Goal: Information Seeking & Learning: Compare options

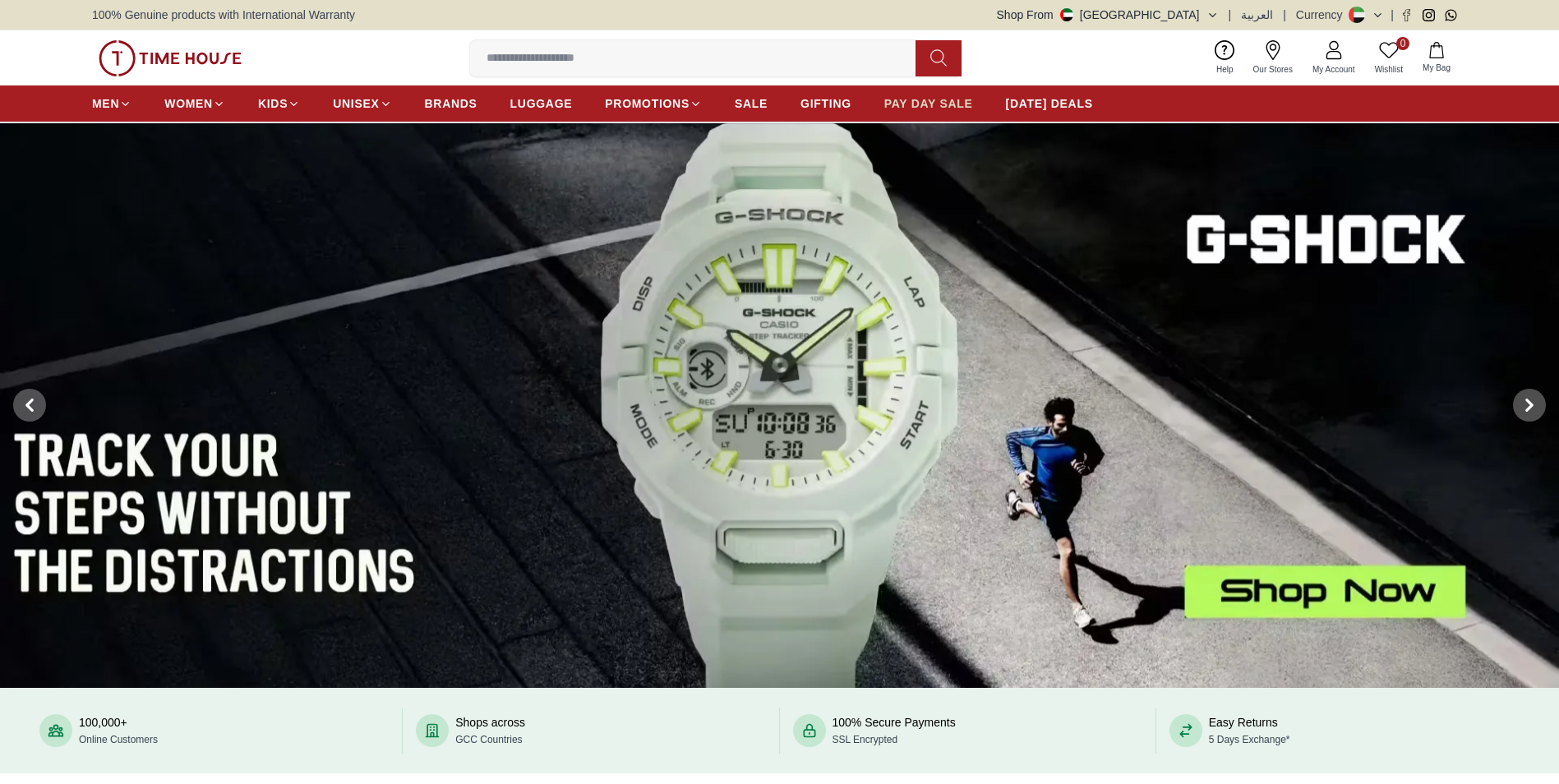
click at [938, 106] on span "PAY DAY SALE" at bounding box center [928, 104] width 89 height 17
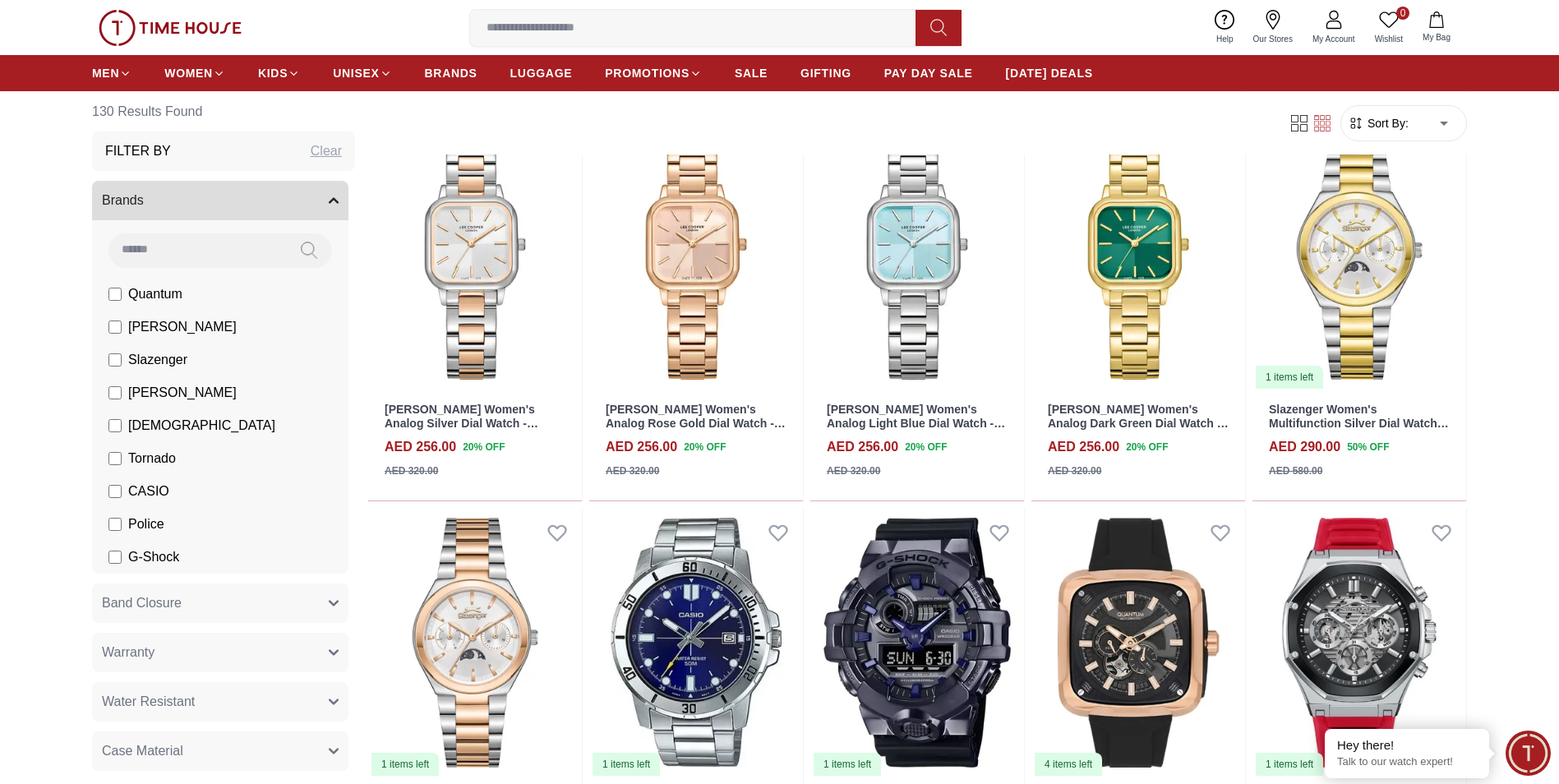
scroll to position [904, 0]
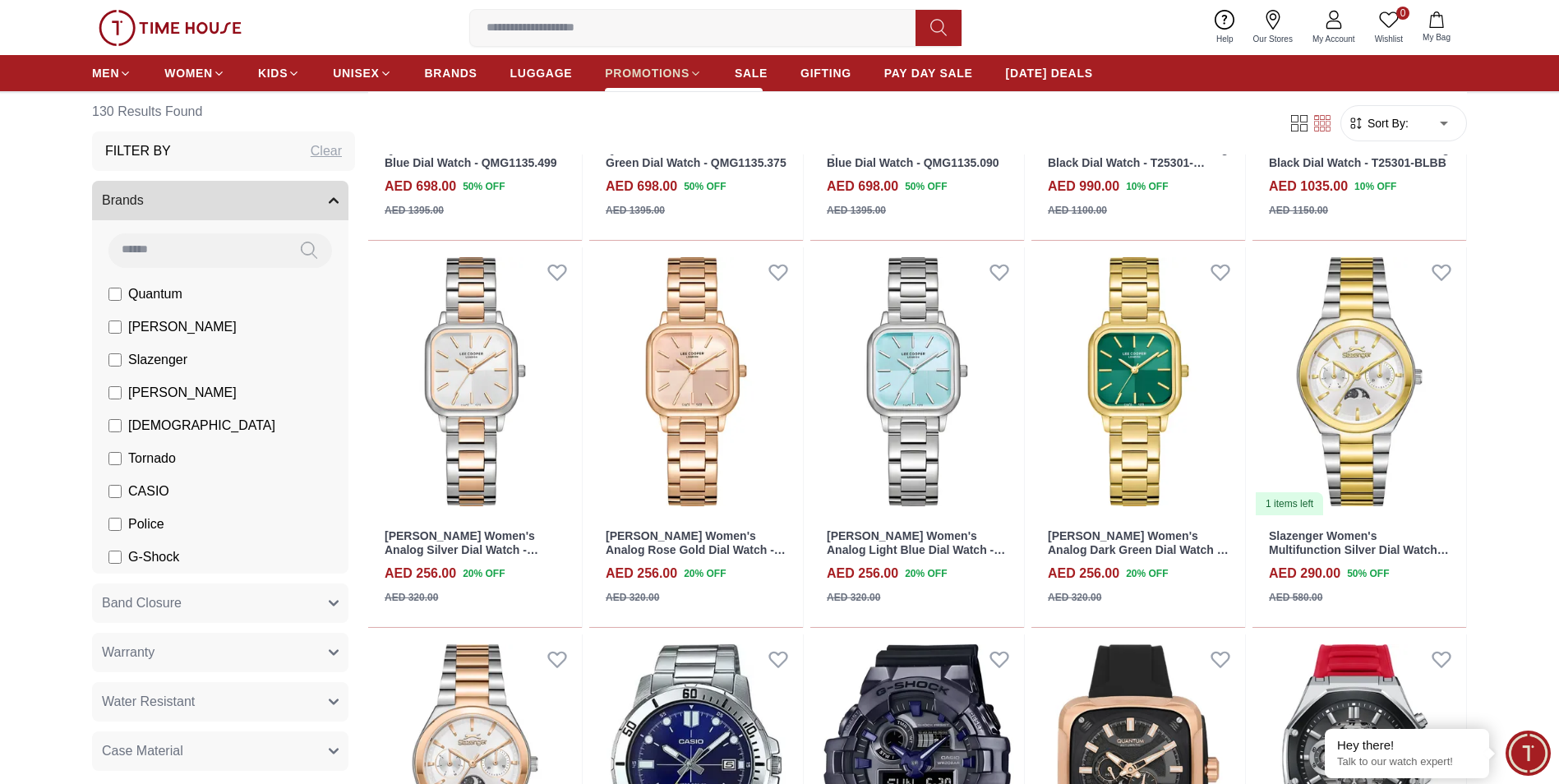
click at [636, 68] on span "PROMOTIONS" at bounding box center [647, 73] width 84 height 17
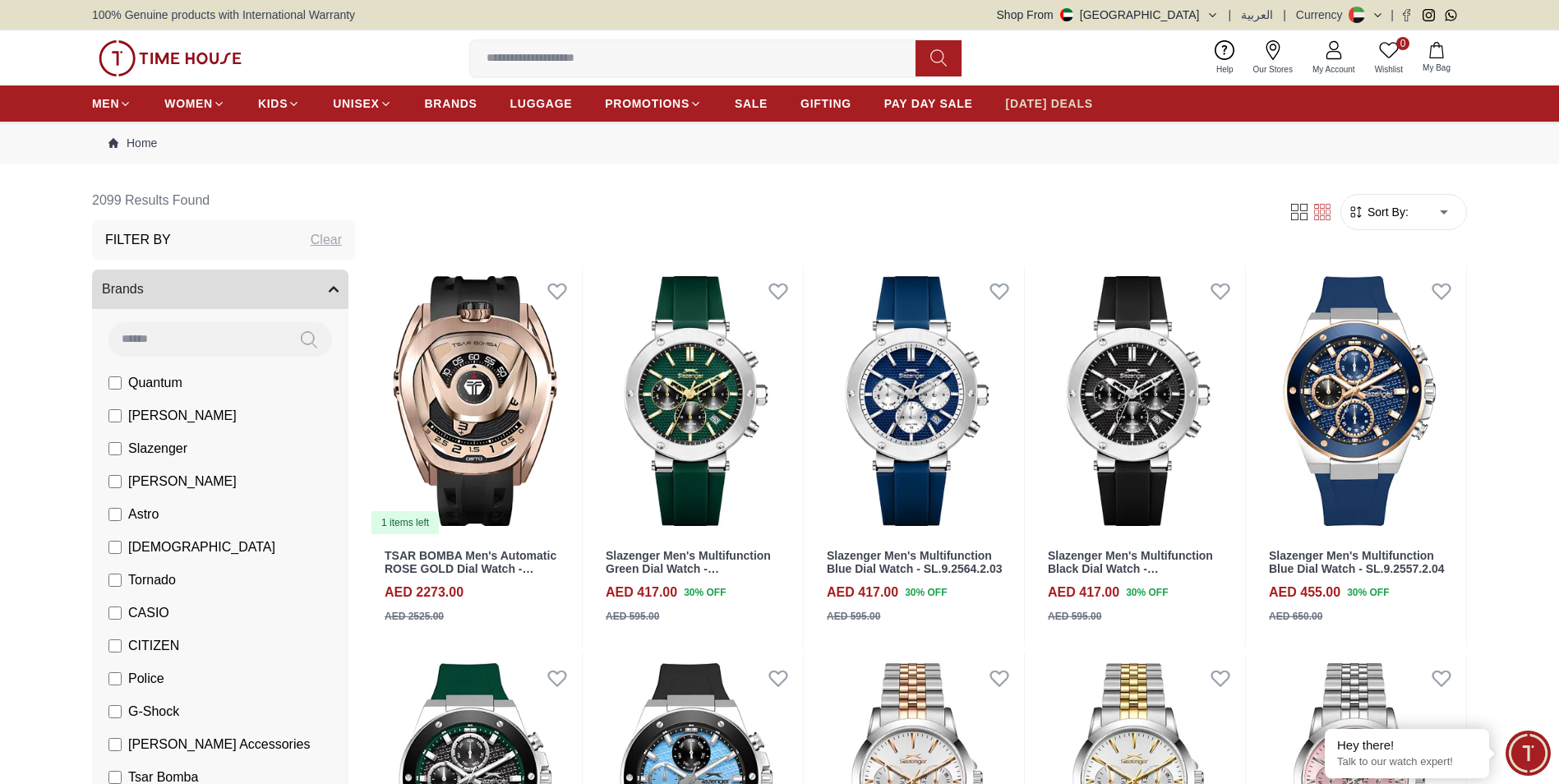
click at [1057, 105] on span "[DATE] DEALS" at bounding box center [1049, 104] width 87 height 17
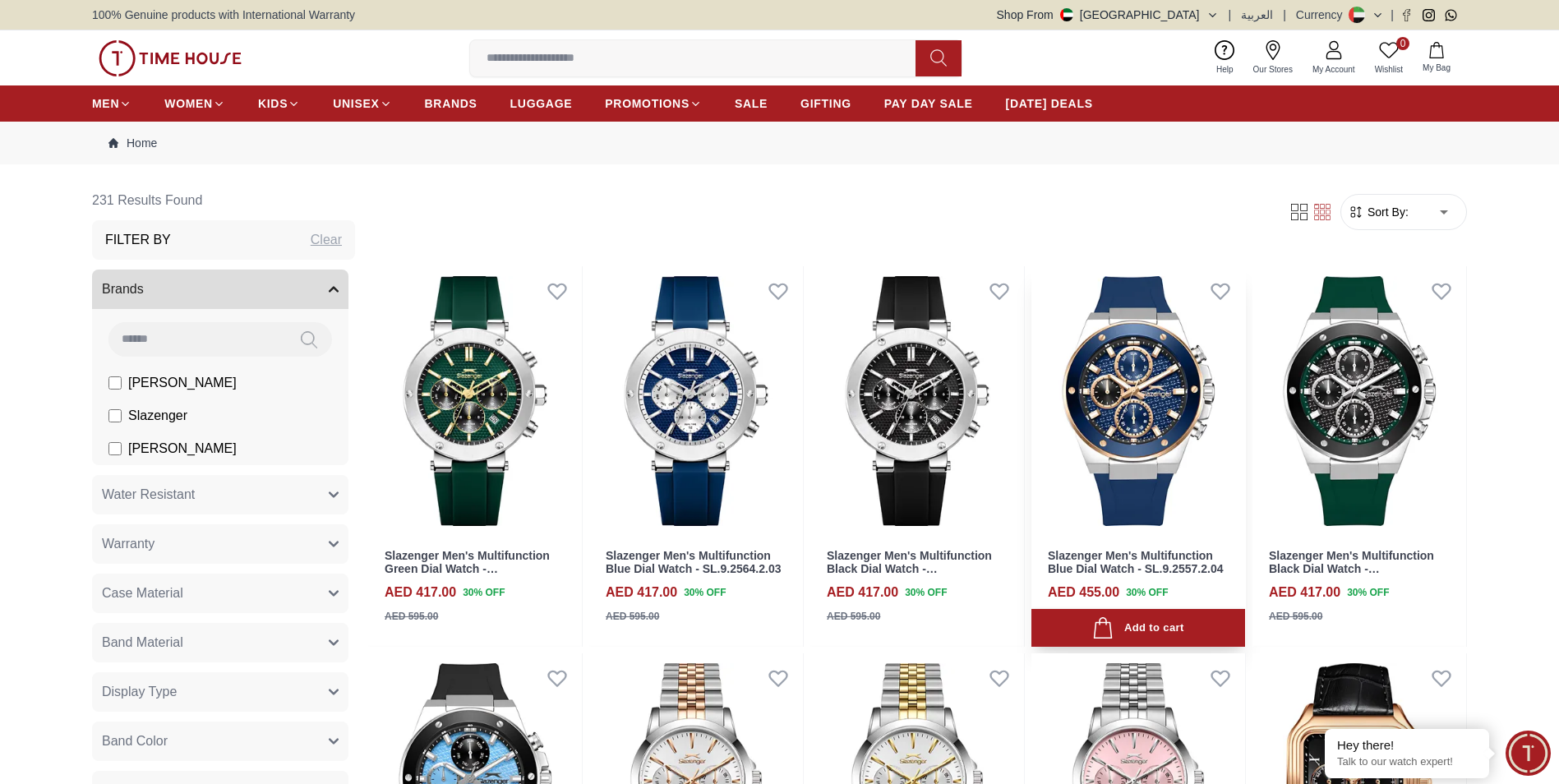
scroll to position [328, 0]
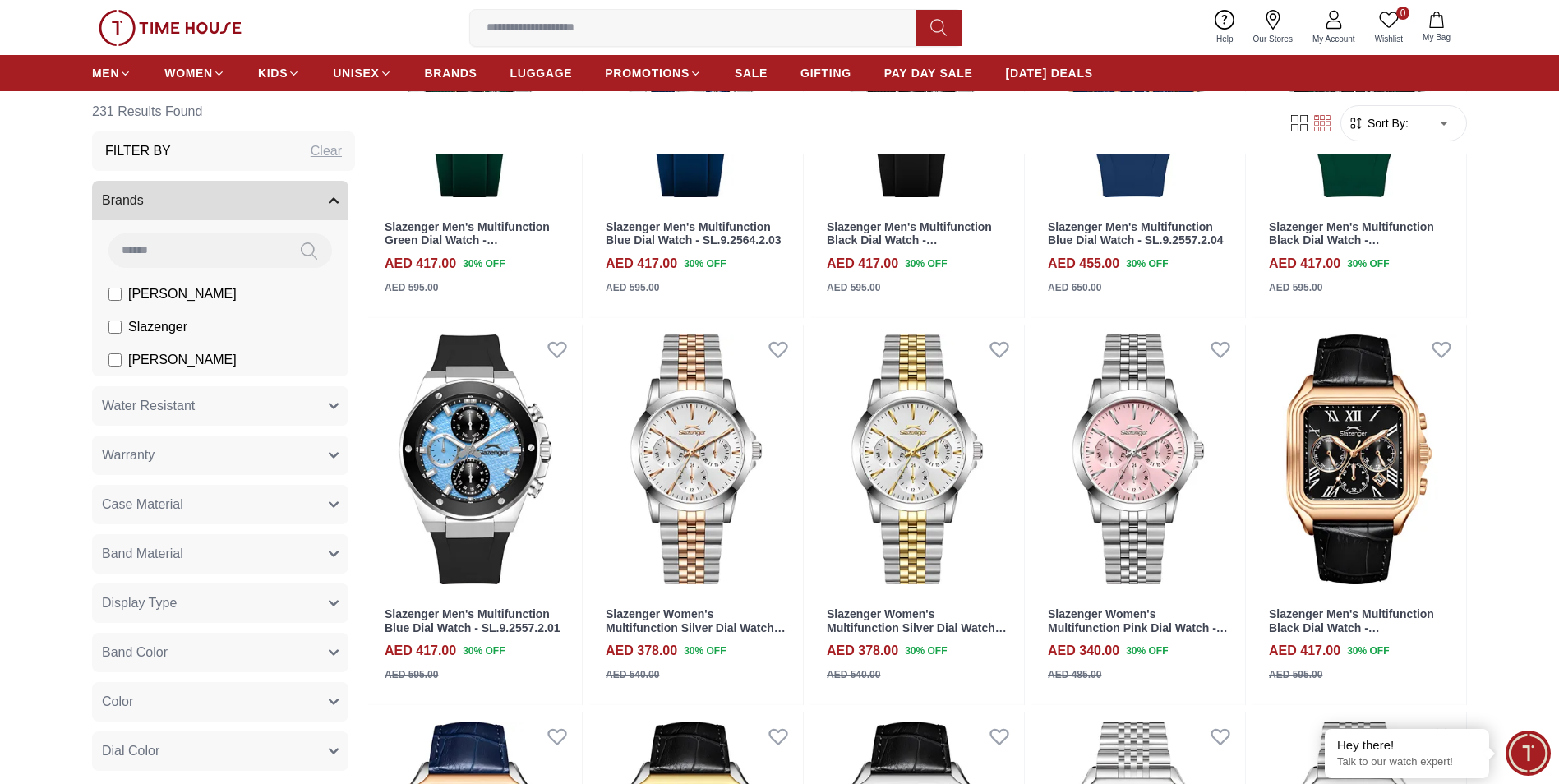
click at [1398, 124] on span "Sort By:" at bounding box center [1387, 123] width 44 height 17
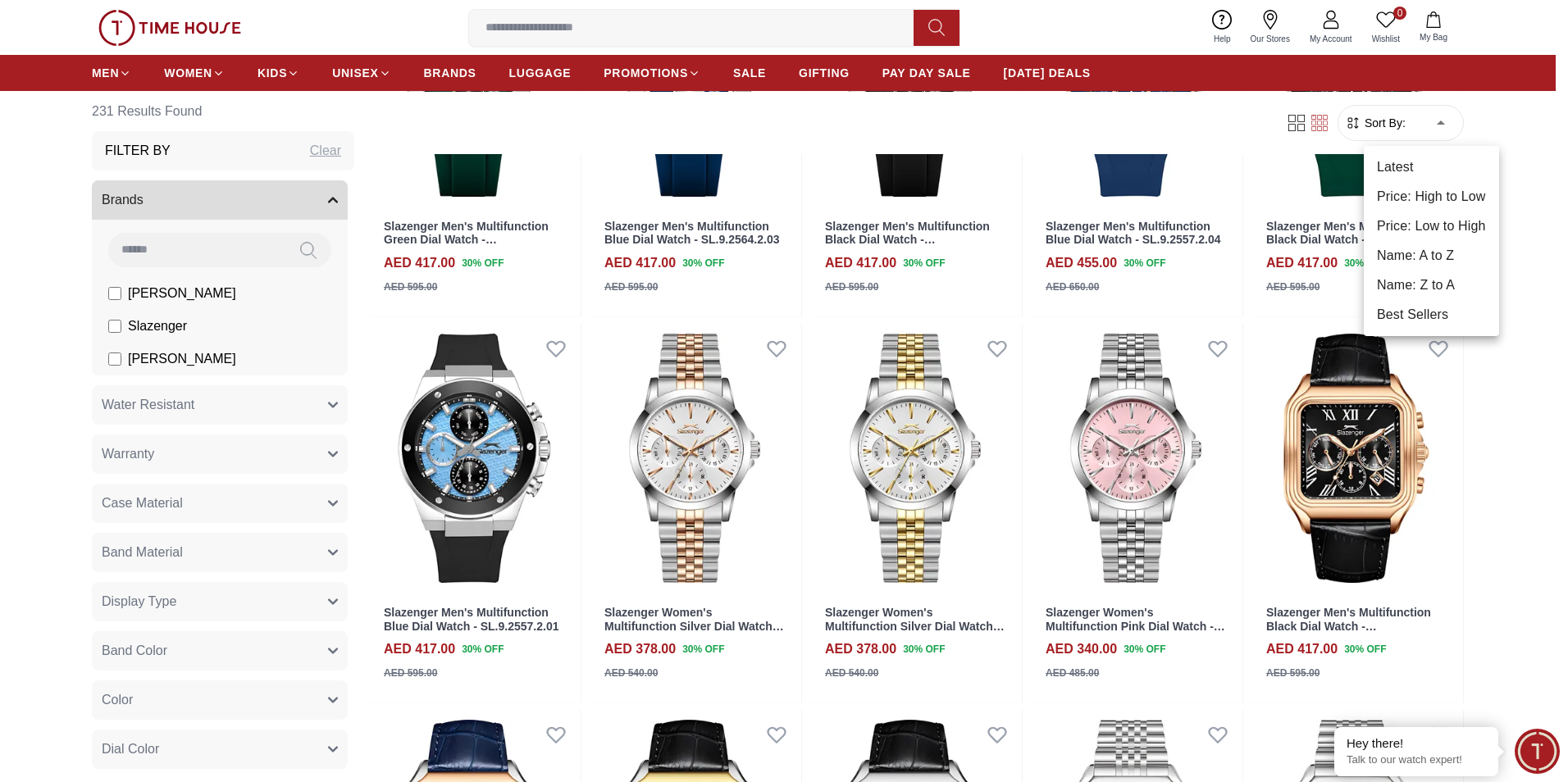
click at [1429, 232] on li "Price: Low to High" at bounding box center [1431, 226] width 135 height 29
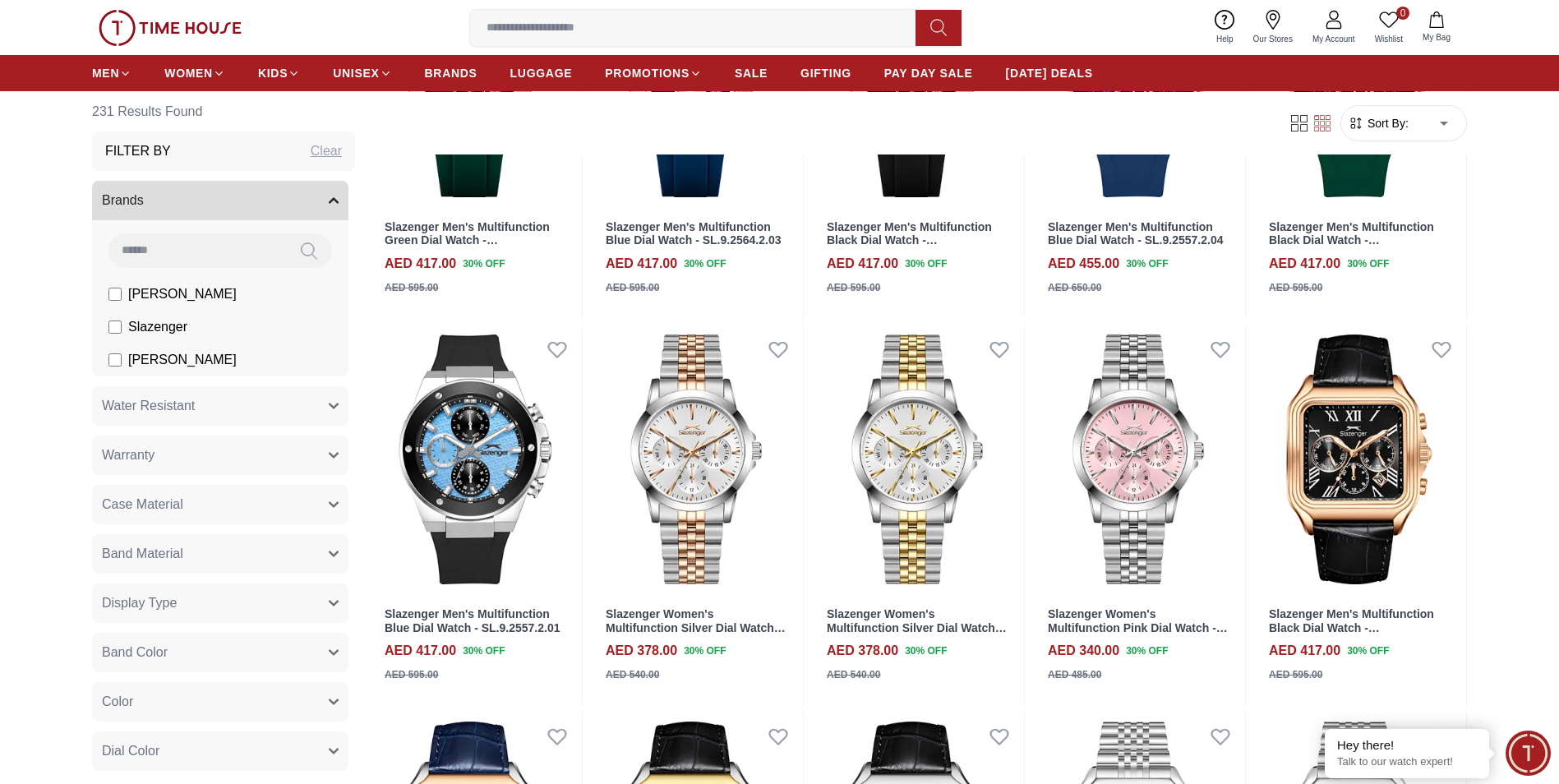
type input "*"
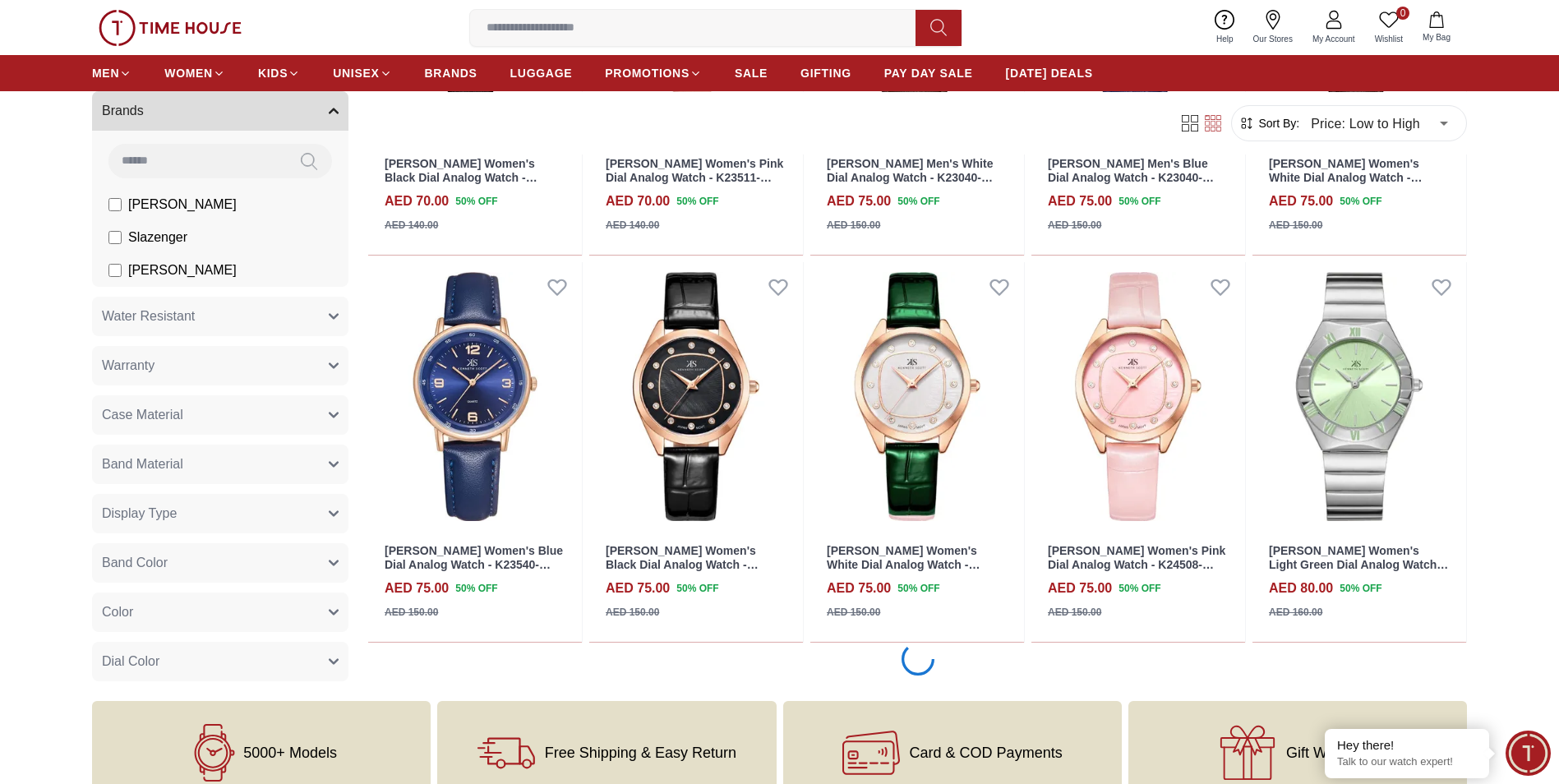
scroll to position [1232, 0]
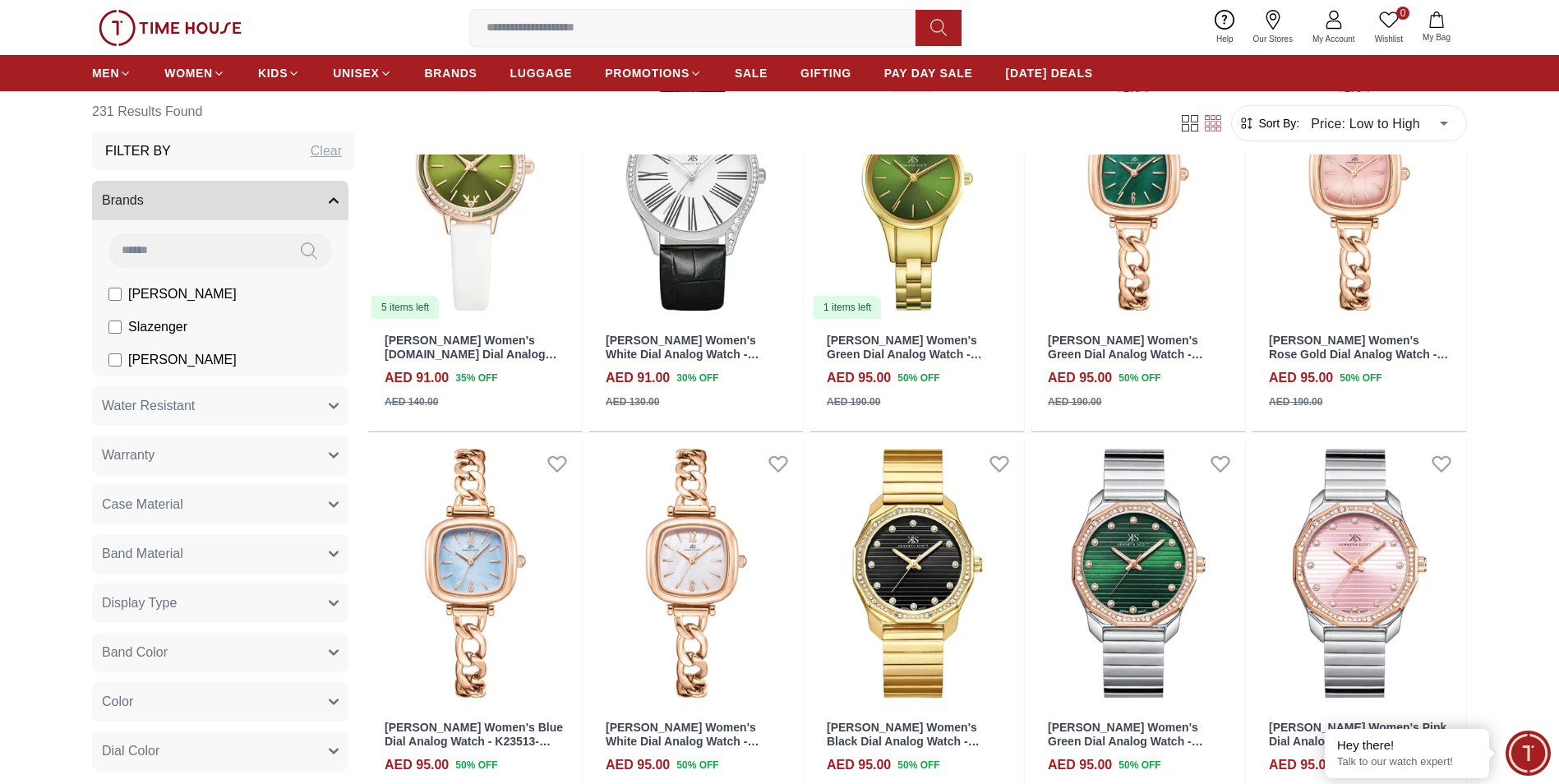
scroll to position [2877, 0]
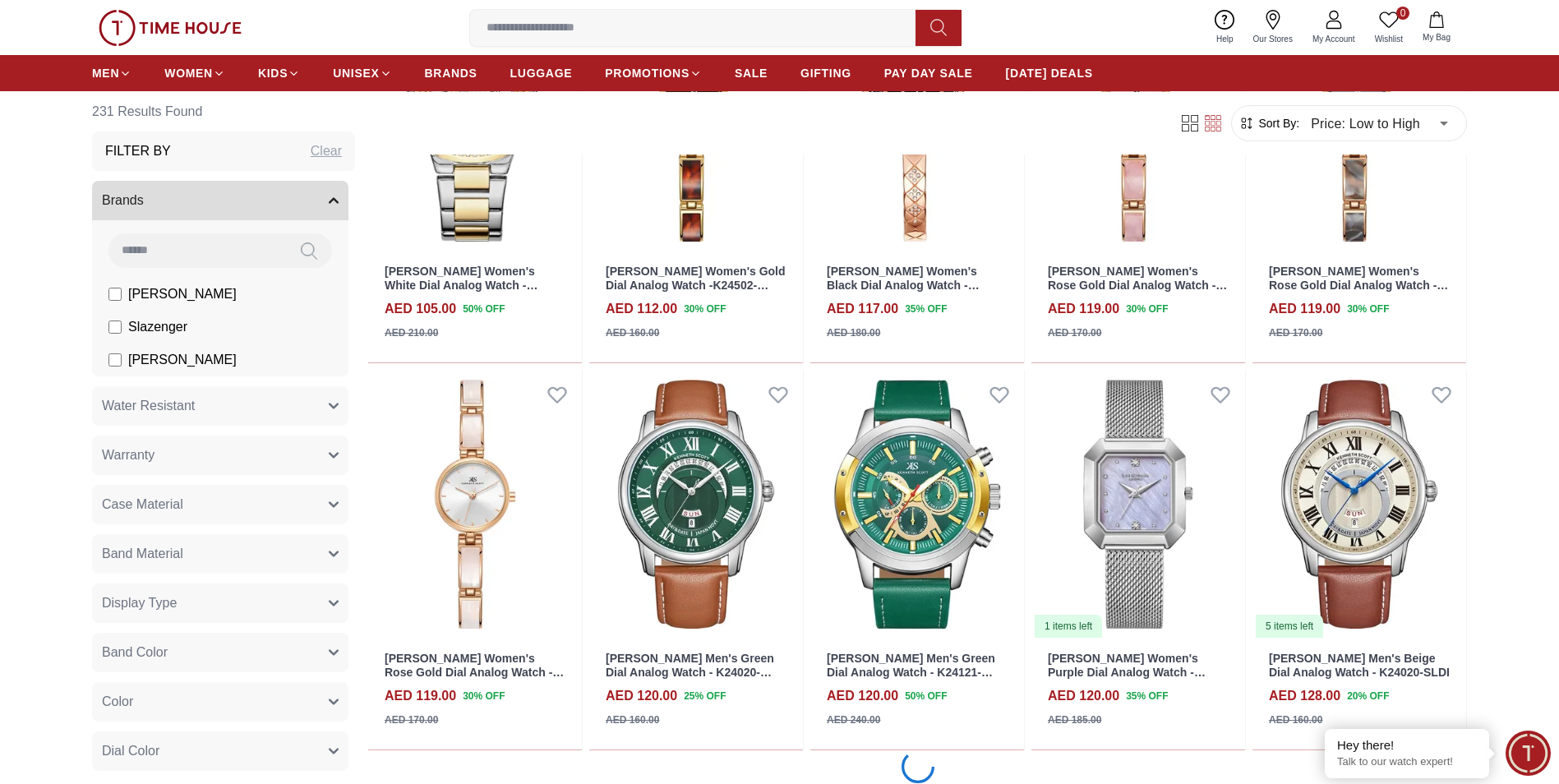
scroll to position [4191, 0]
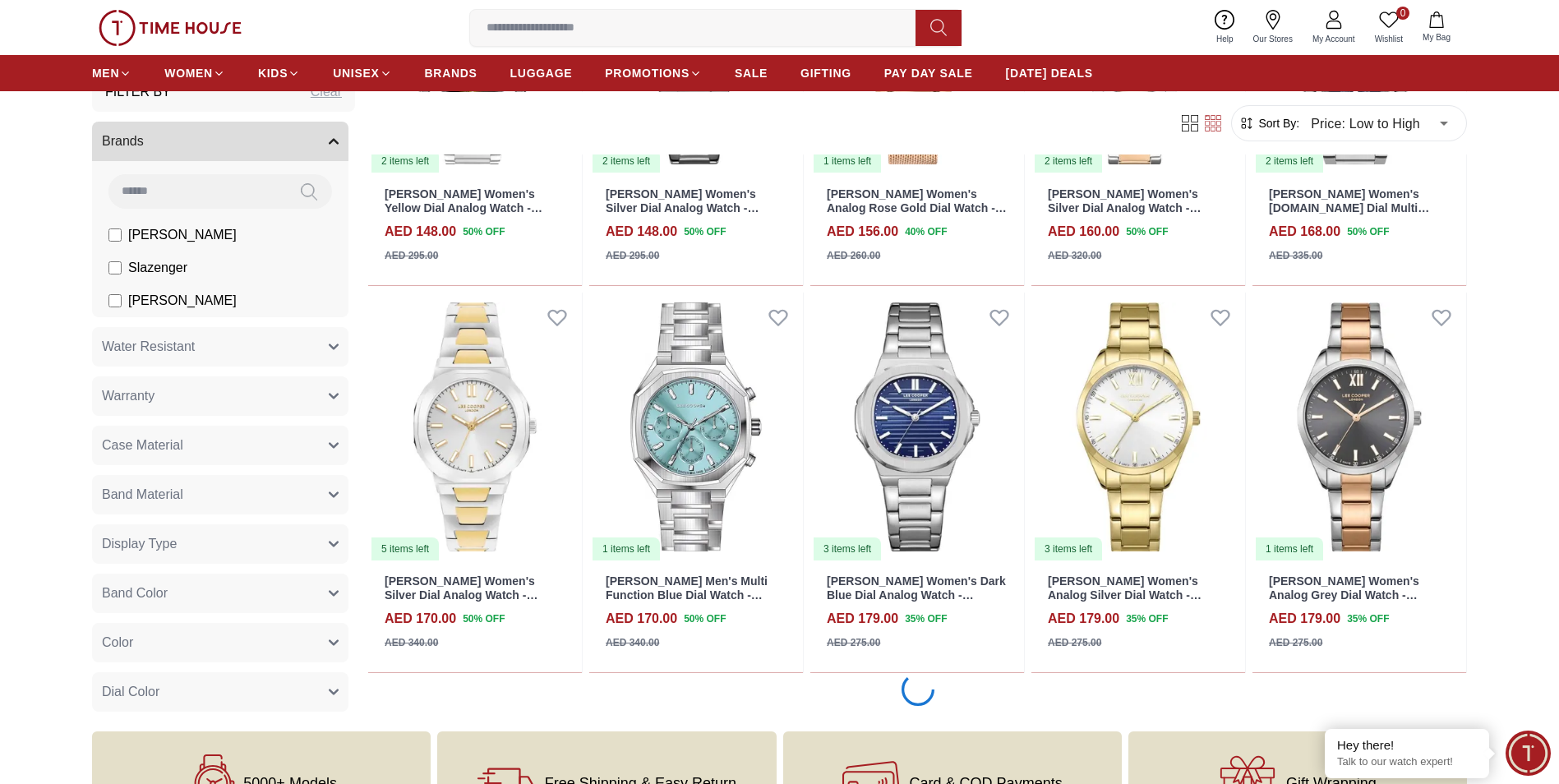
scroll to position [5835, 0]
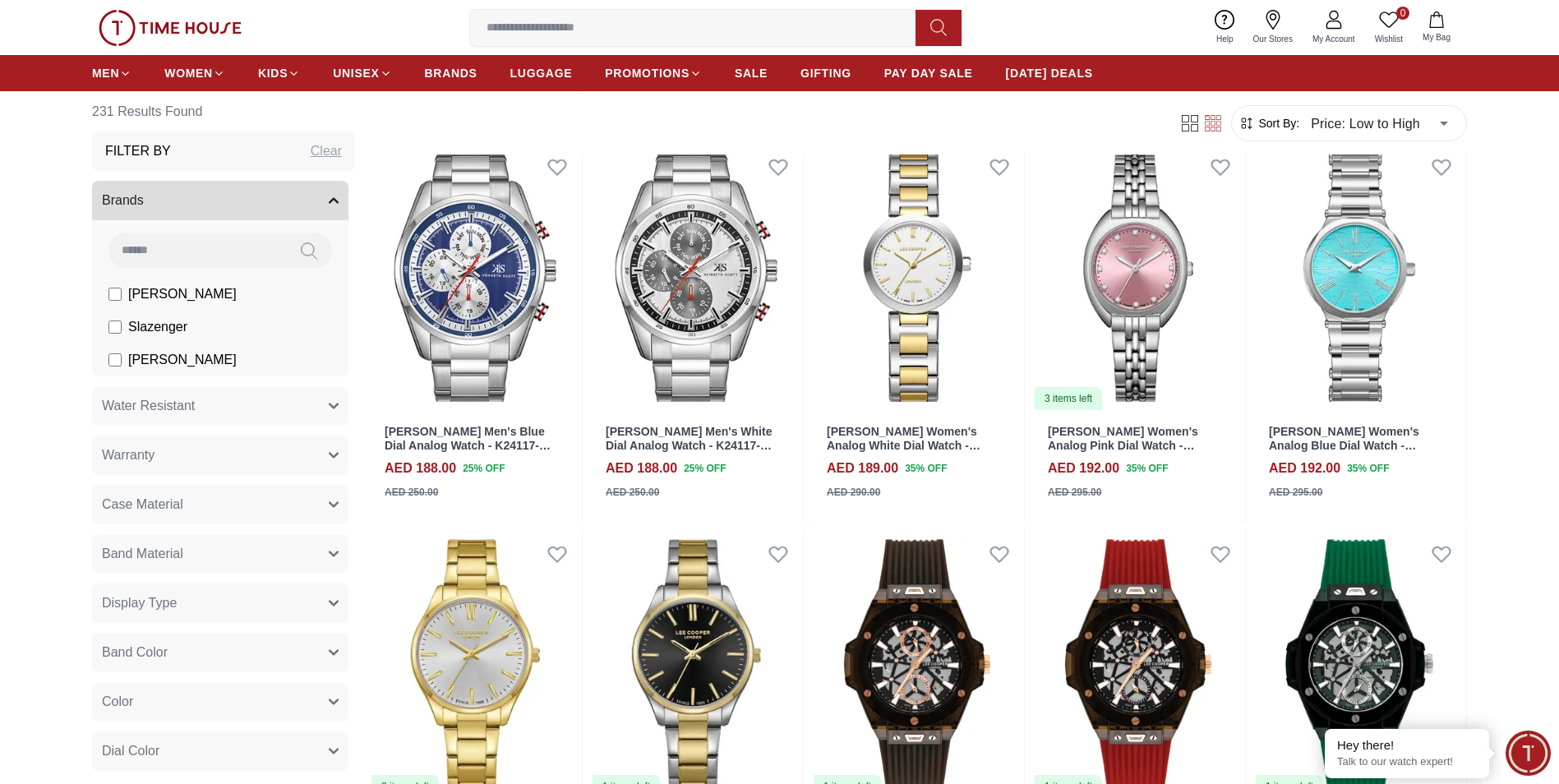
scroll to position [7314, 0]
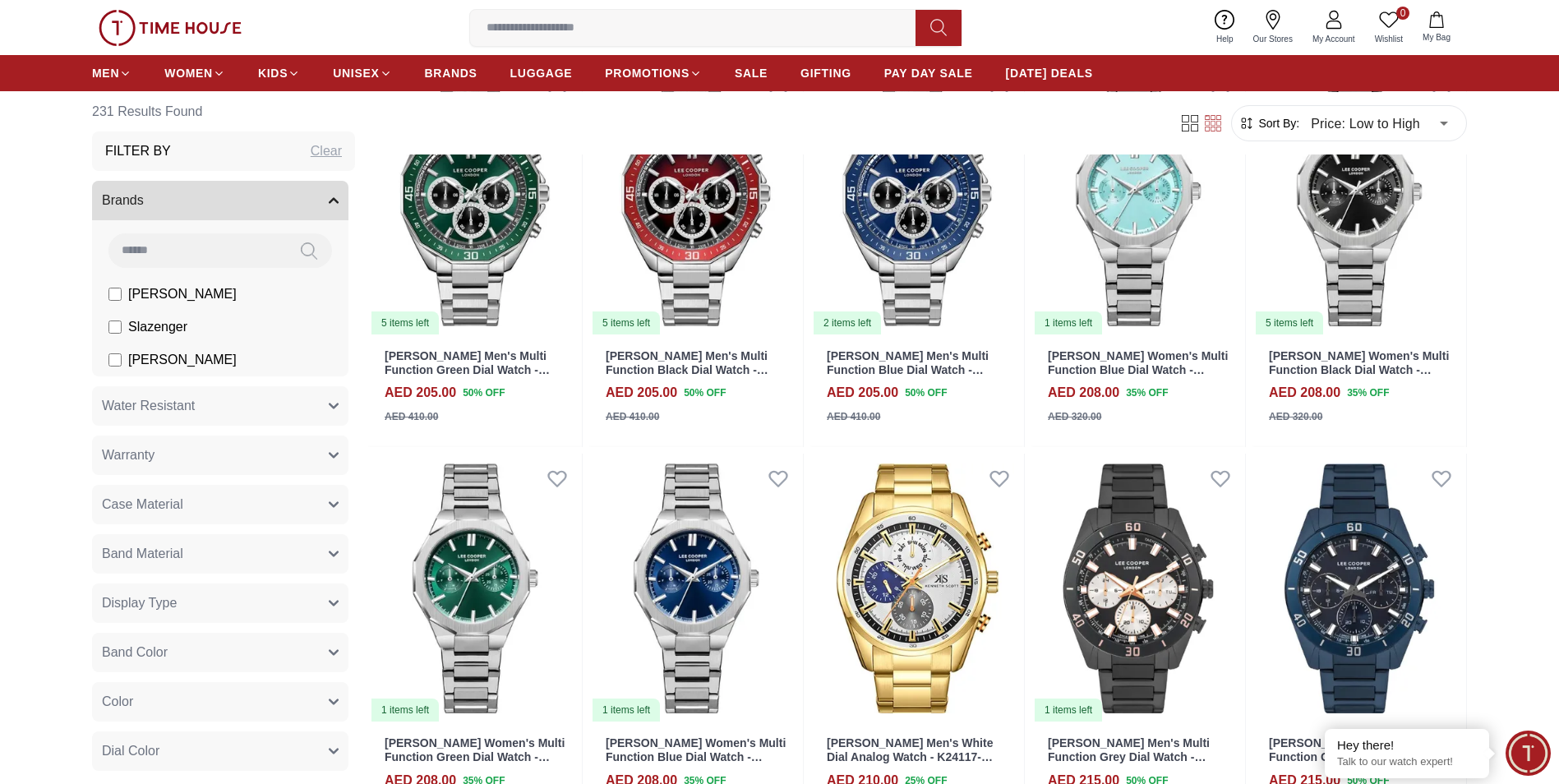
scroll to position [8875, 0]
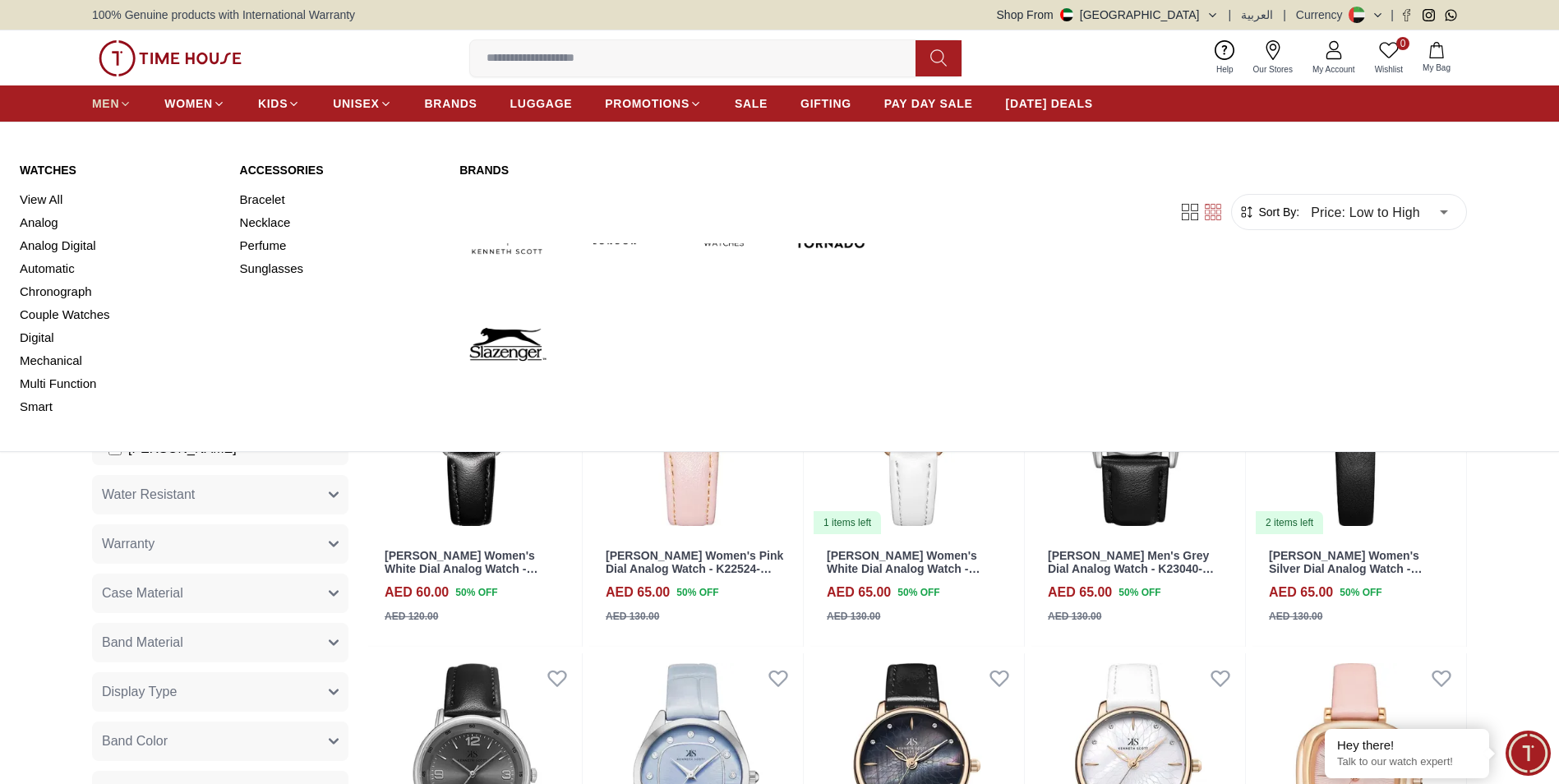
click at [105, 107] on span "MEN" at bounding box center [105, 104] width 28 height 17
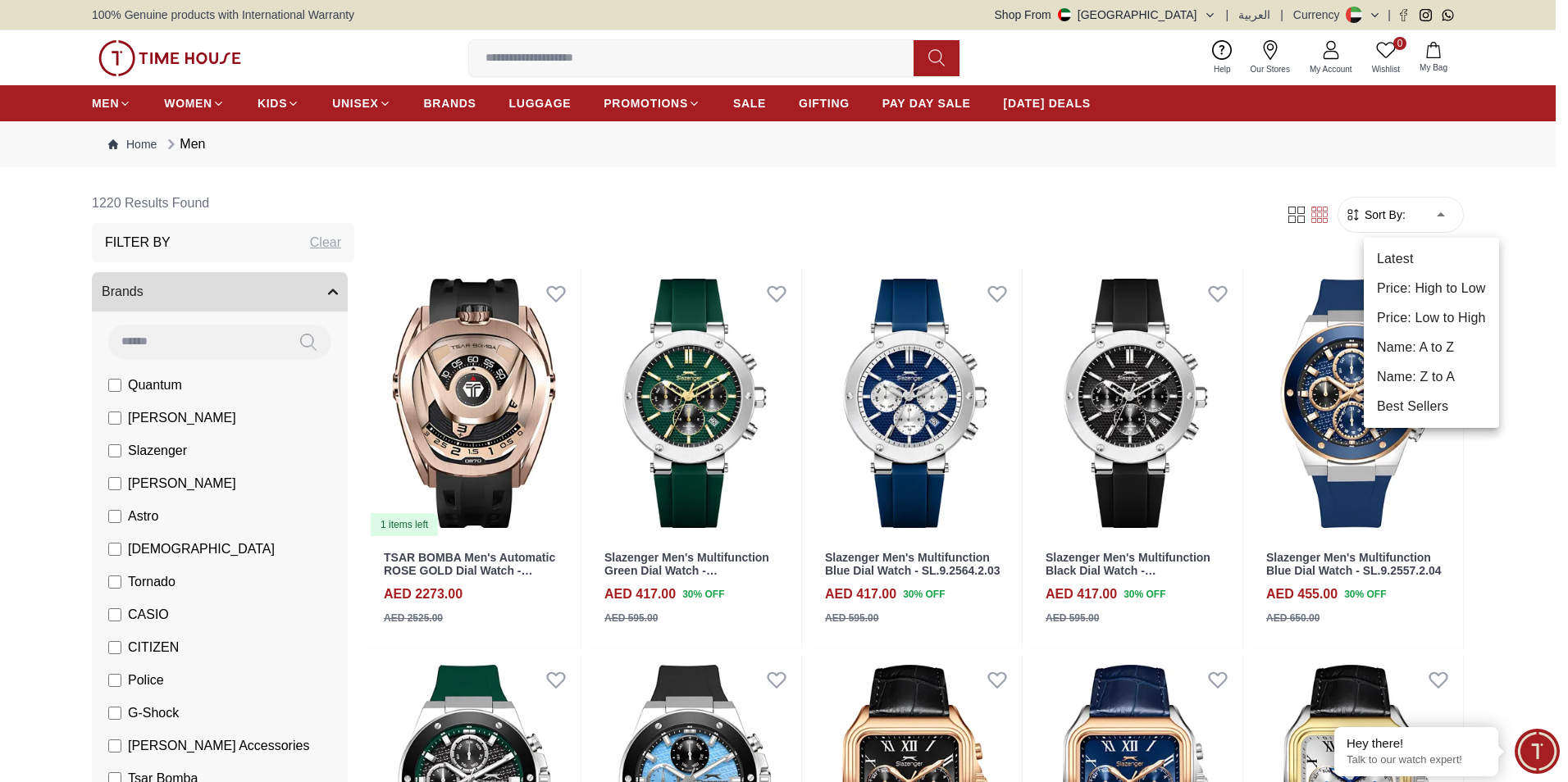
click at [1445, 317] on li "Price: Low to High" at bounding box center [1431, 318] width 135 height 29
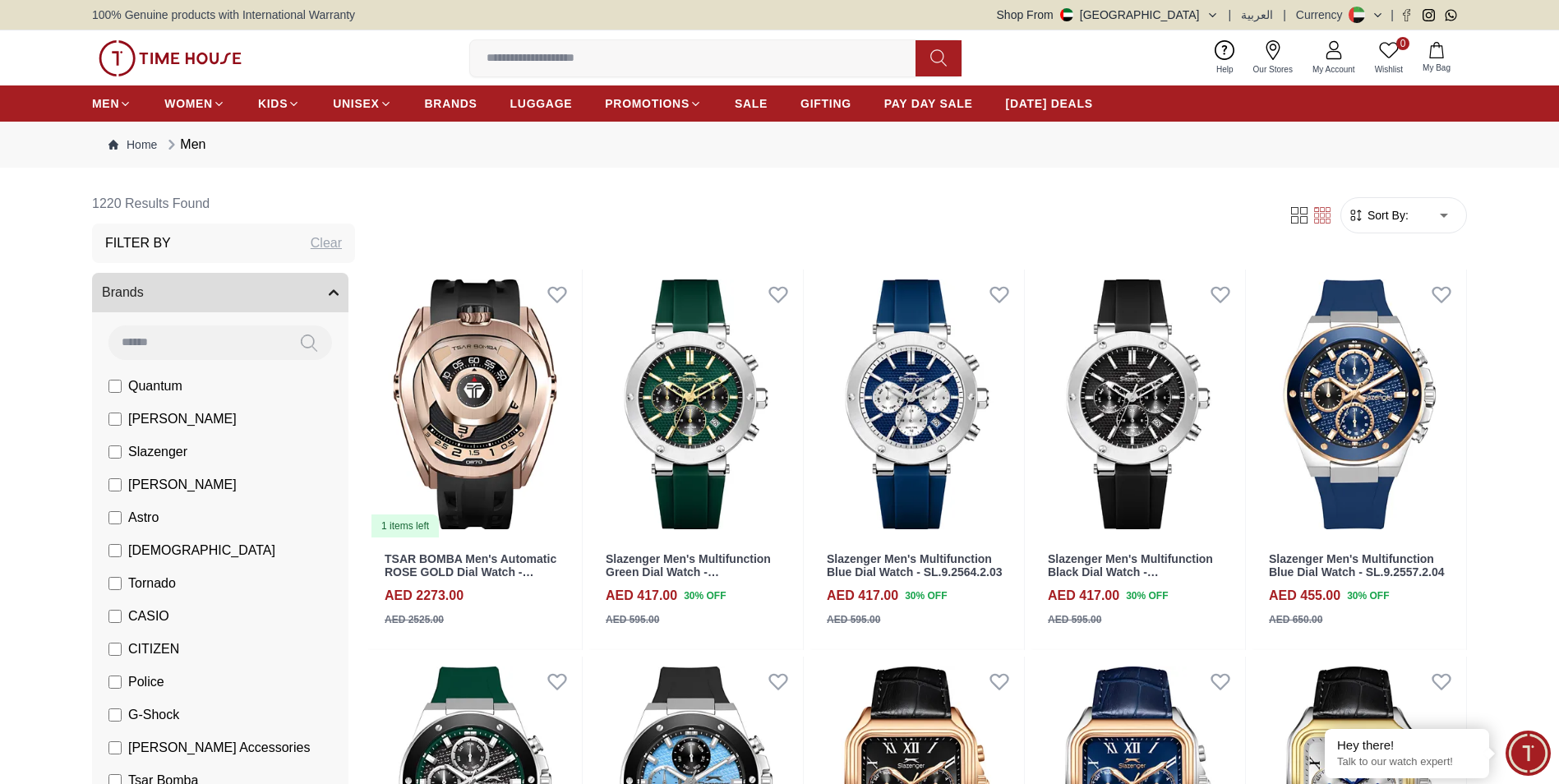
type input "*"
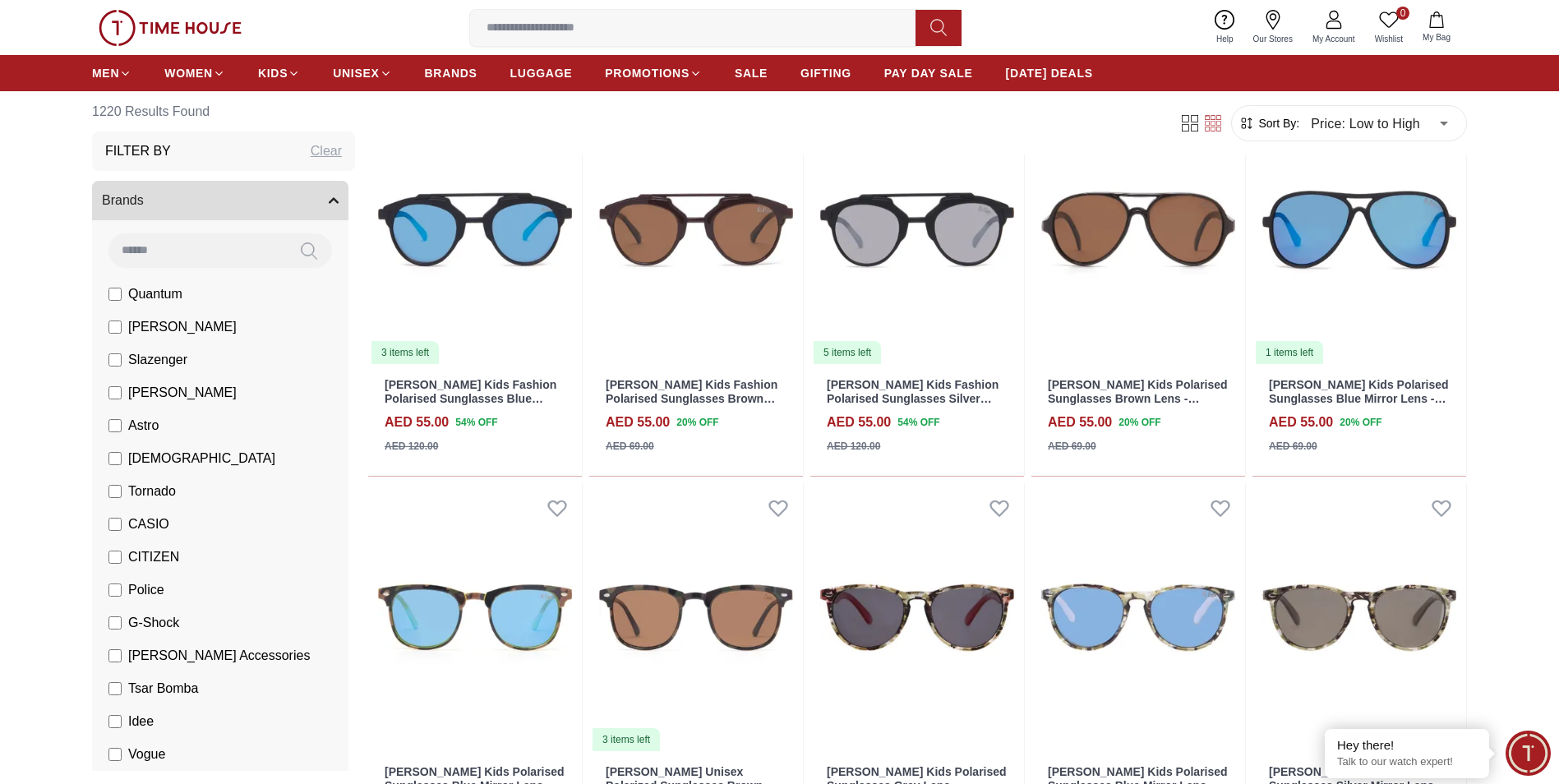
scroll to position [986, 0]
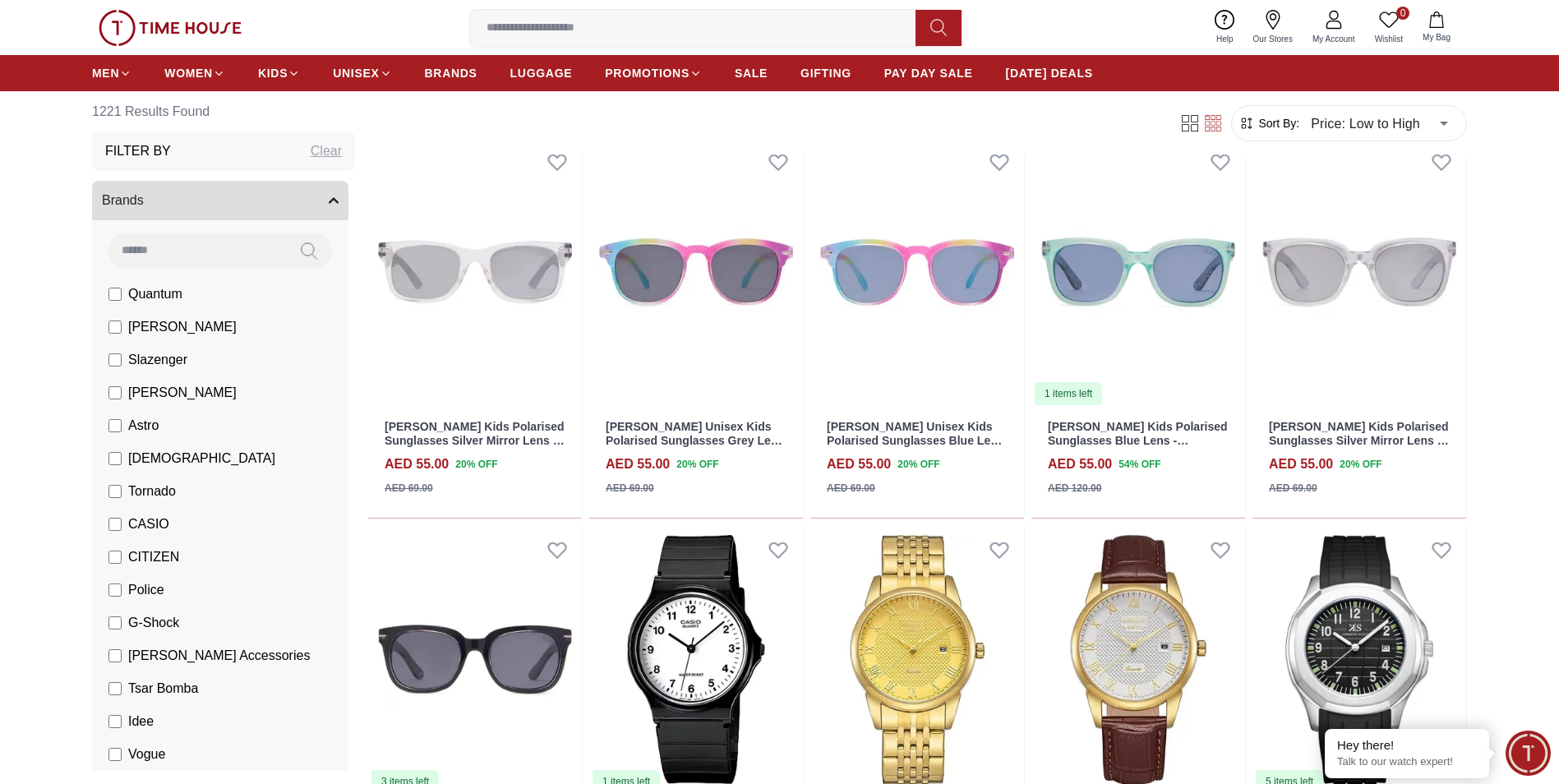
scroll to position [2711, 0]
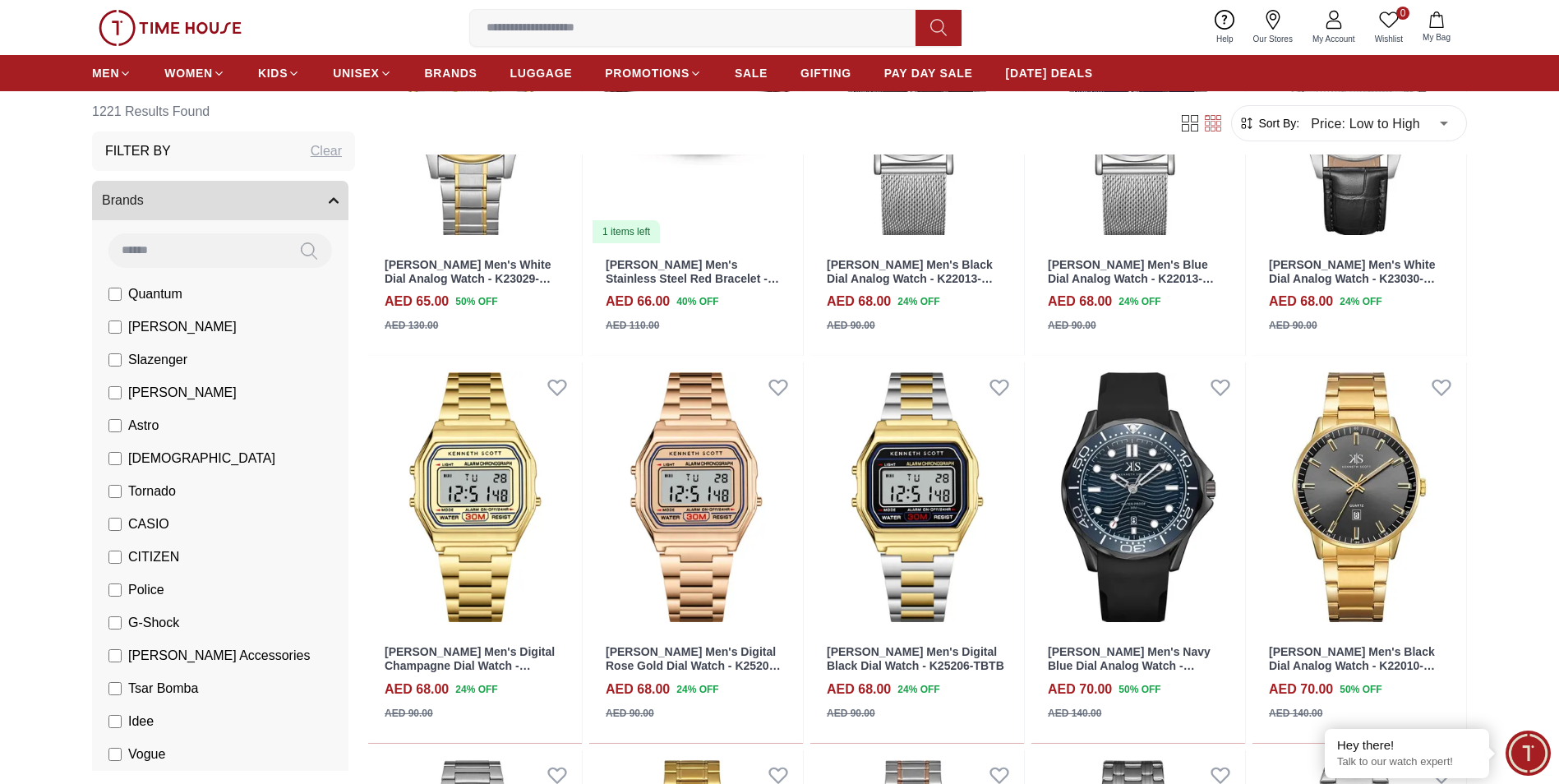
scroll to position [3780, 0]
